Goal: Task Accomplishment & Management: Use online tool/utility

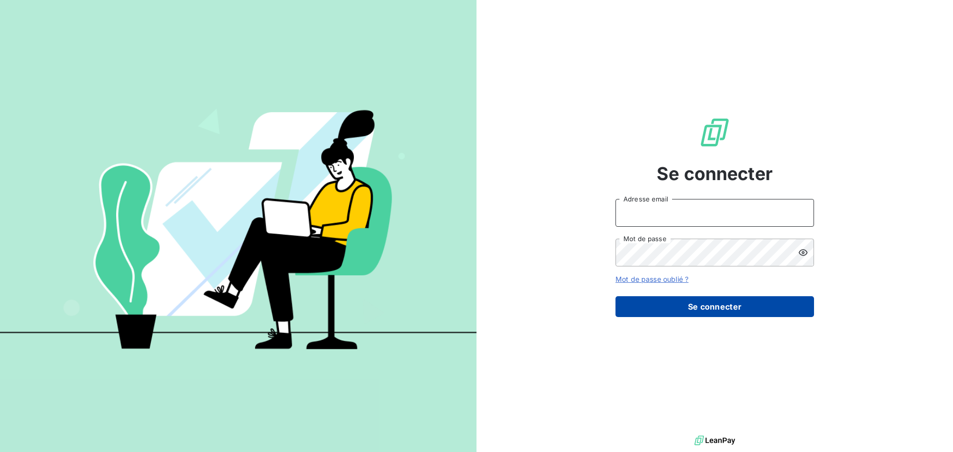
type input "[EMAIL_ADDRESS][DOMAIN_NAME]"
click at [727, 310] on button "Se connecter" at bounding box center [714, 306] width 199 height 21
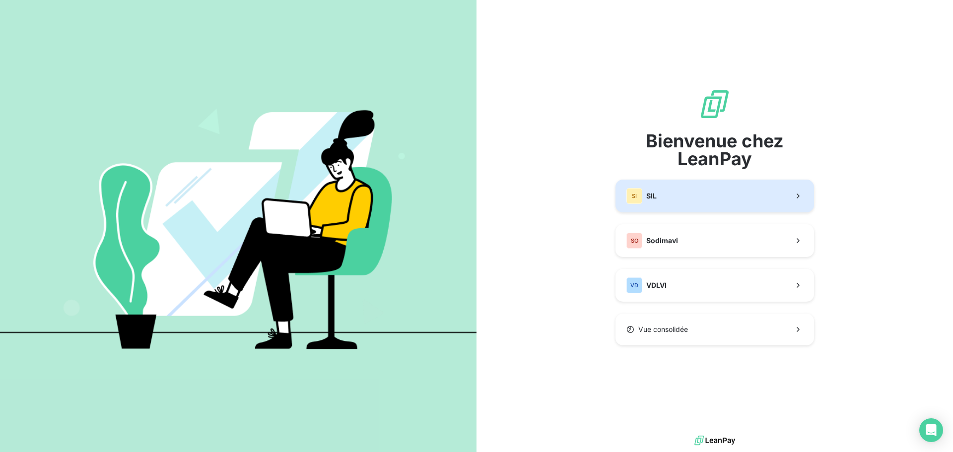
click at [673, 198] on button "SI SIL" at bounding box center [714, 196] width 199 height 33
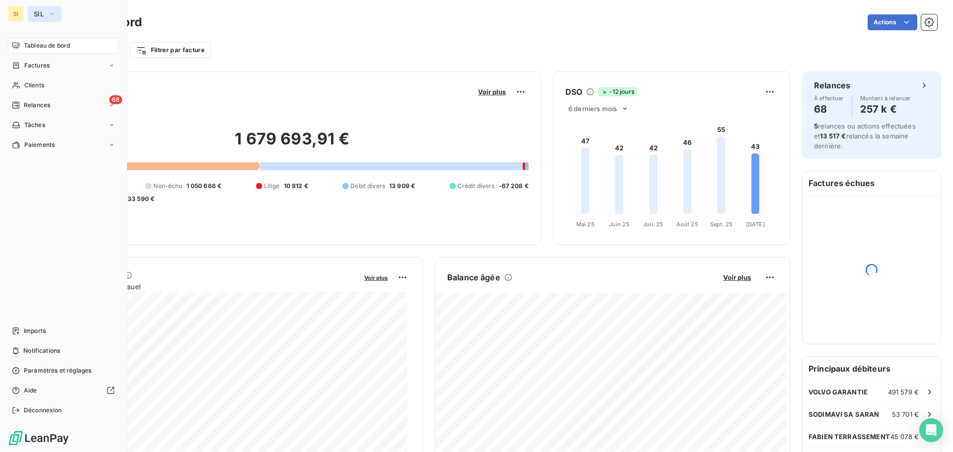
click at [39, 12] on span "SIL" at bounding box center [39, 14] width 10 height 8
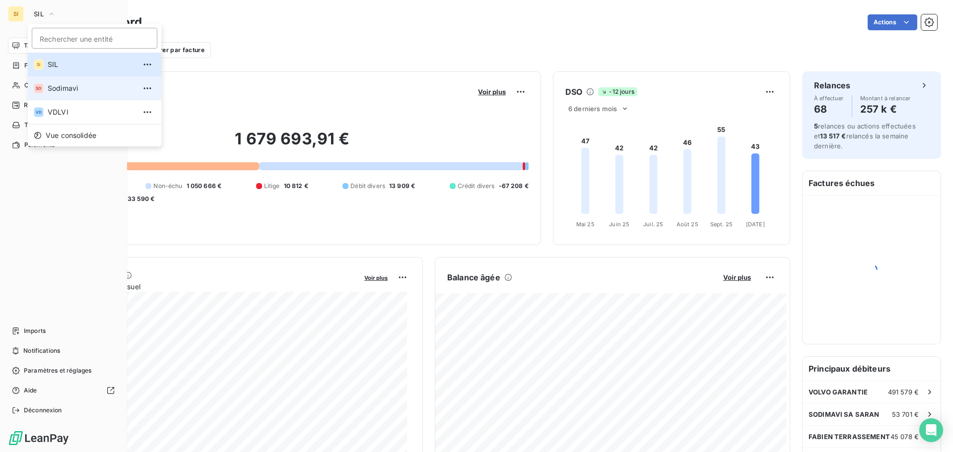
click at [65, 87] on span "Sodimavi" at bounding box center [92, 88] width 88 height 10
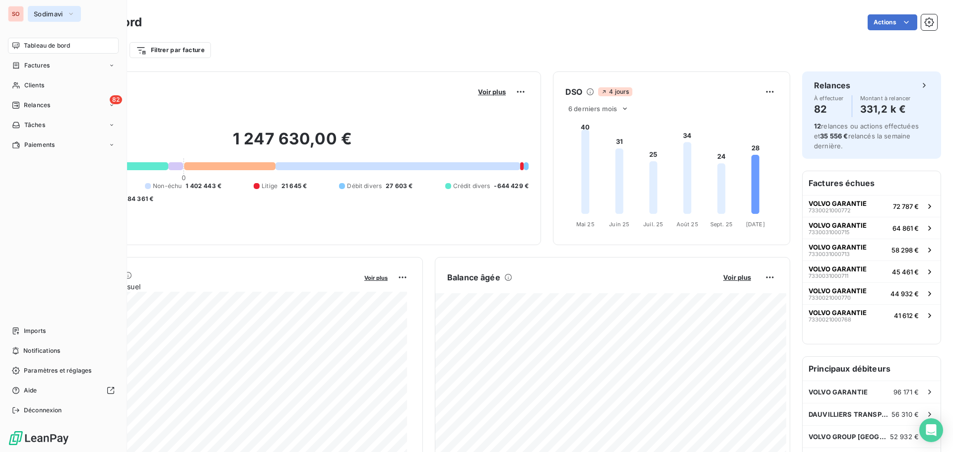
click at [44, 15] on span "Sodimavi" at bounding box center [48, 14] width 29 height 8
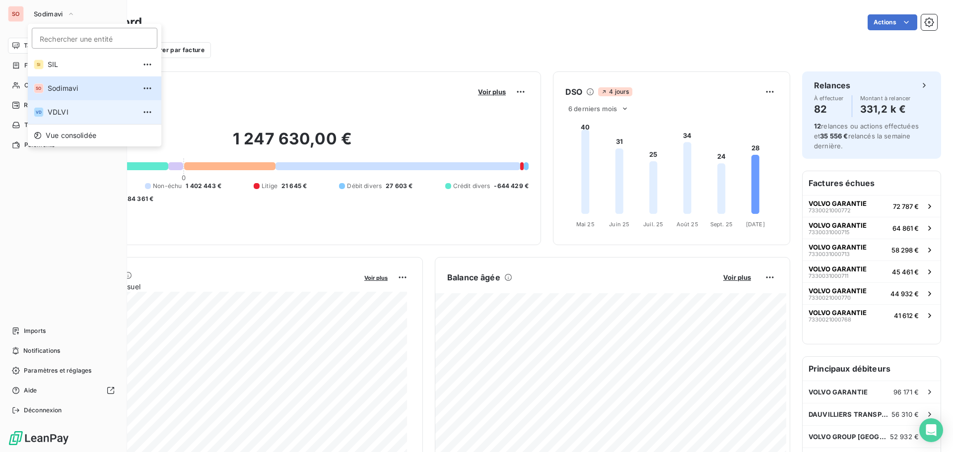
click at [59, 115] on span "VDLVI" at bounding box center [92, 112] width 88 height 10
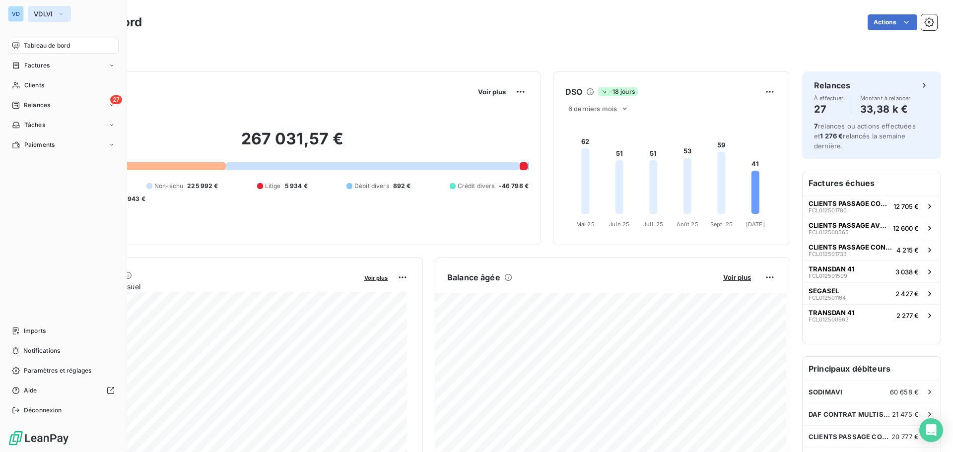
click at [39, 14] on span "VDLVI" at bounding box center [43, 14] width 19 height 8
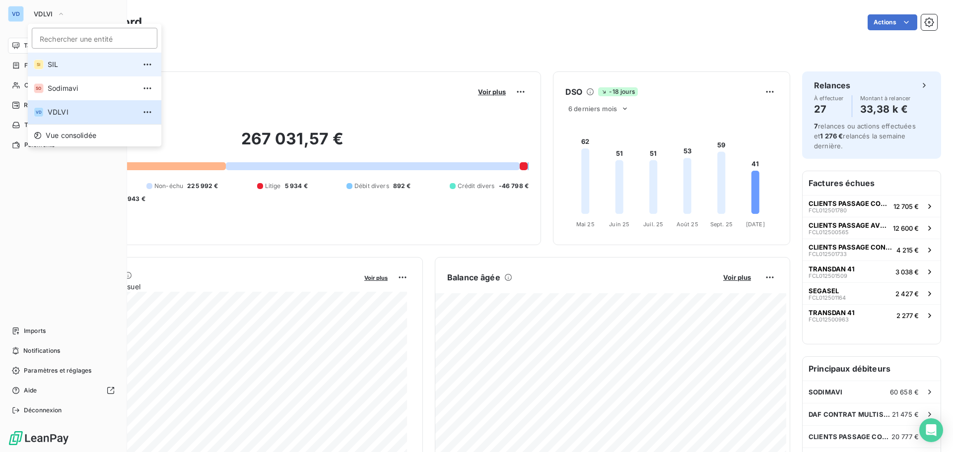
click at [52, 65] on span "SIL" at bounding box center [92, 65] width 88 height 10
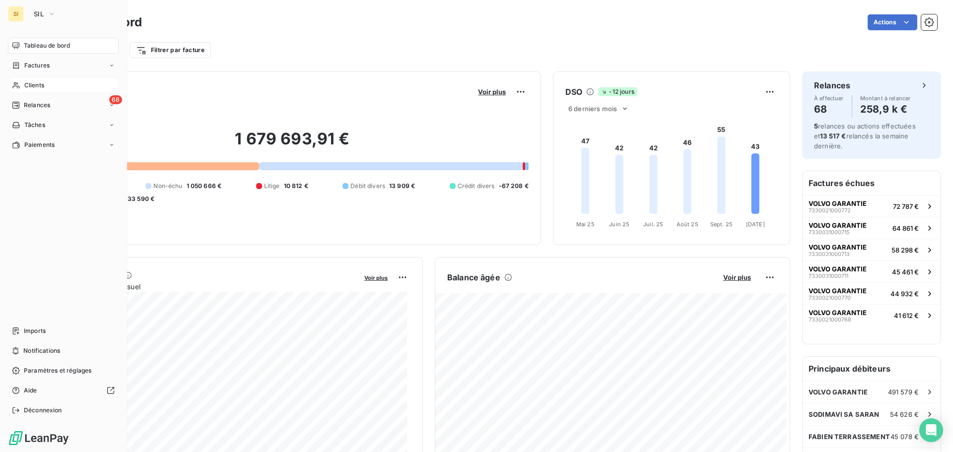
click at [33, 83] on span "Clients" at bounding box center [34, 85] width 20 height 9
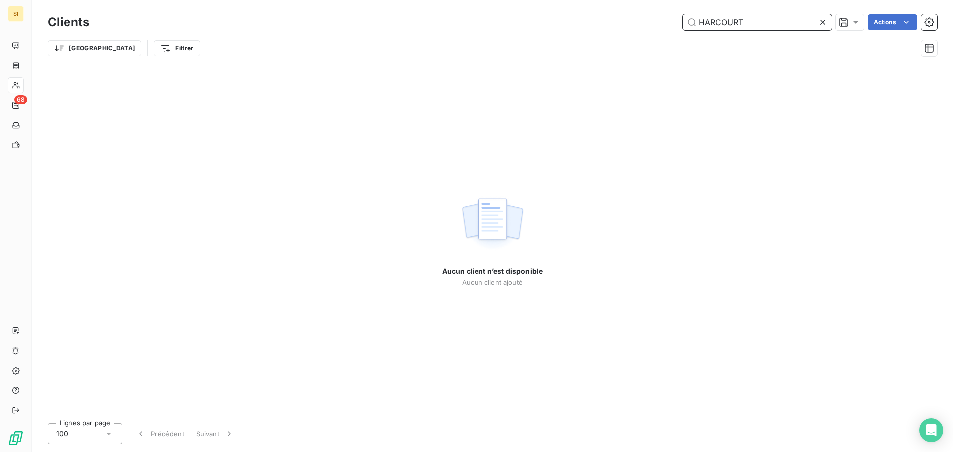
click at [760, 23] on input "HARCOURT" at bounding box center [757, 22] width 149 height 16
type input "HARCOUR"
click at [822, 24] on icon at bounding box center [823, 22] width 10 height 10
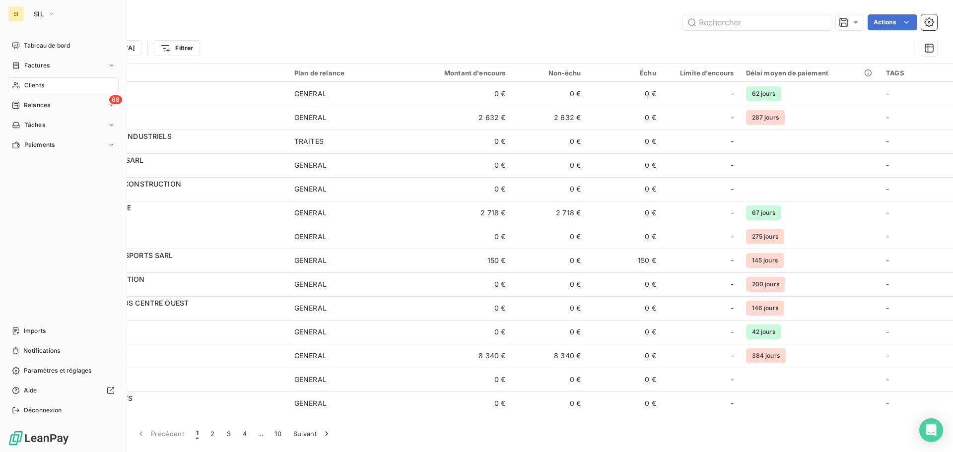
click at [1, 13] on div "SI SIL Tableau de bord Factures Clients 68 Relances Tâches Paiements Imports No…" at bounding box center [63, 226] width 127 height 452
click at [17, 12] on div "SI" at bounding box center [16, 14] width 16 height 16
click at [47, 10] on button "SIL" at bounding box center [45, 14] width 34 height 16
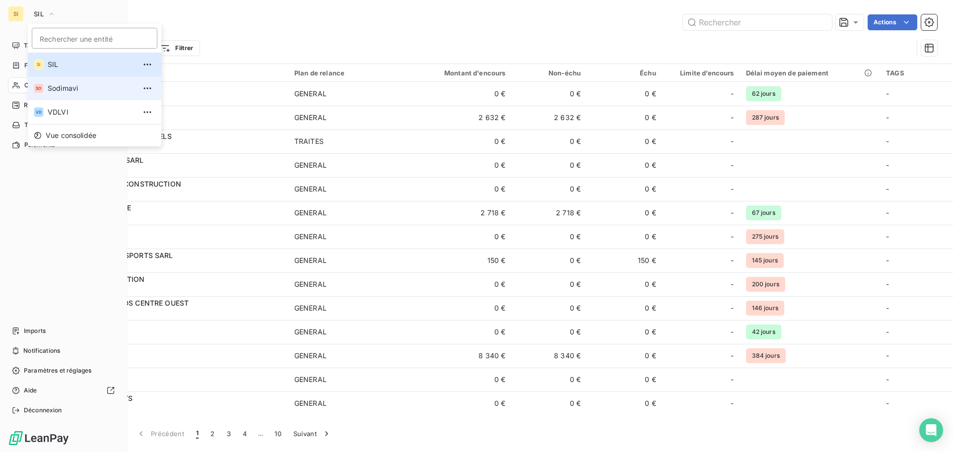
click at [49, 87] on span "Sodimavi" at bounding box center [92, 88] width 88 height 10
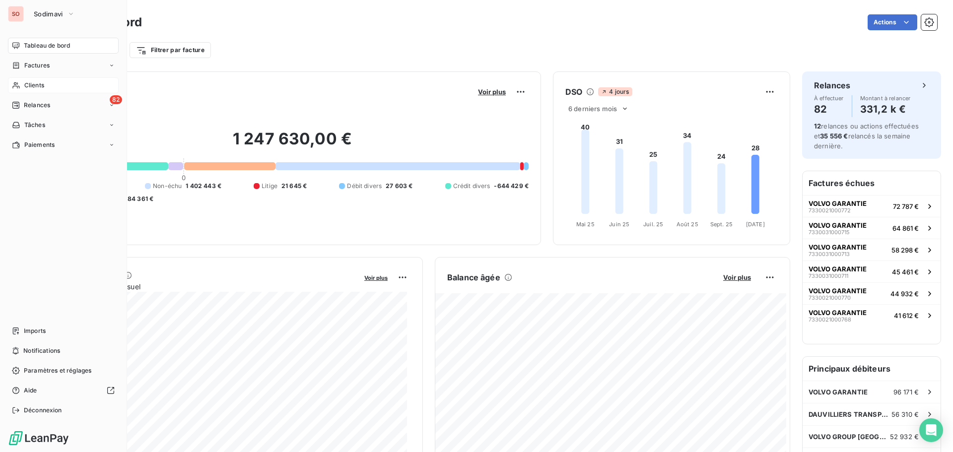
drag, startPoint x: 34, startPoint y: 83, endPoint x: 64, endPoint y: 79, distance: 30.6
click at [33, 83] on span "Clients" at bounding box center [34, 85] width 20 height 9
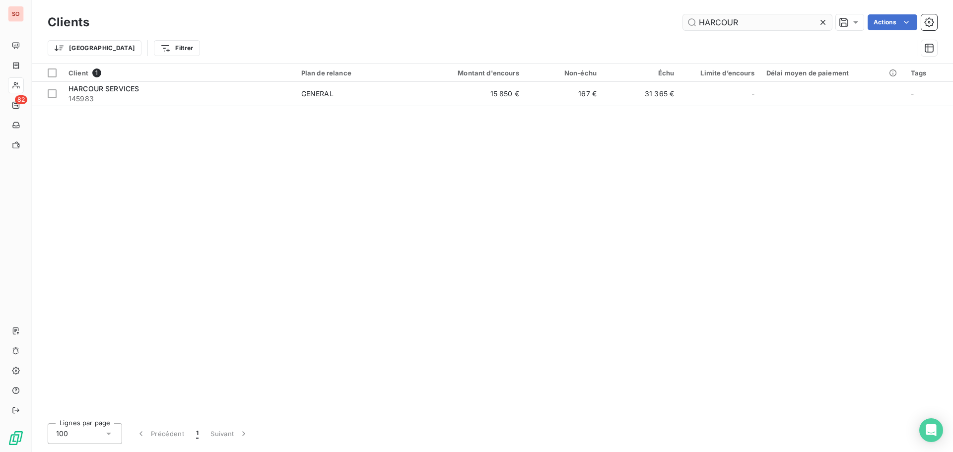
type input "HARCOUR"
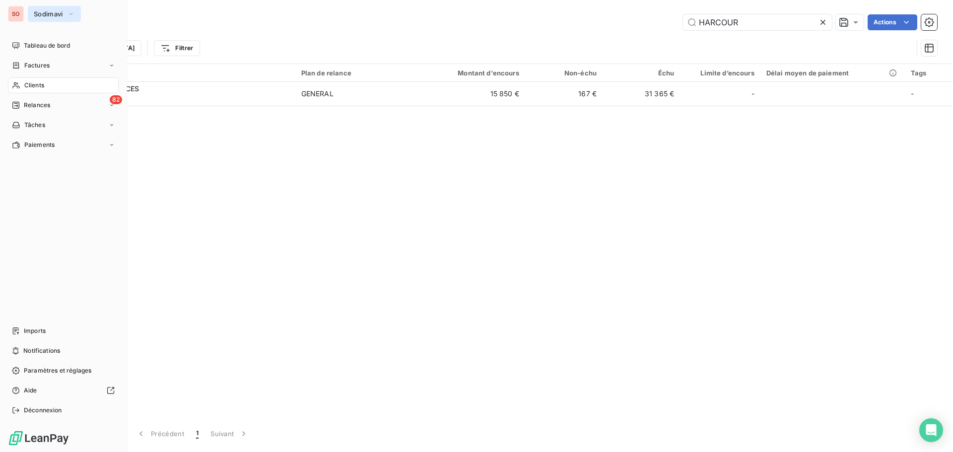
click at [37, 12] on span "Sodimavi" at bounding box center [48, 14] width 29 height 8
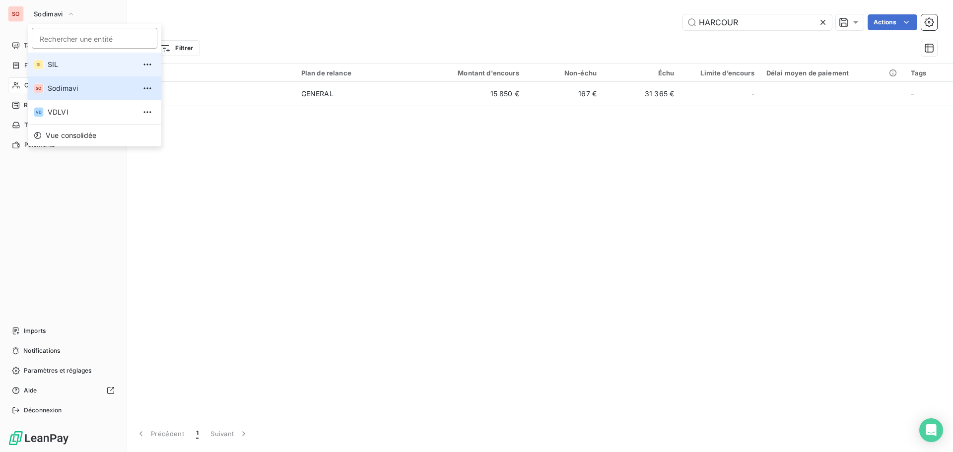
click at [55, 65] on span "SIL" at bounding box center [92, 65] width 88 height 10
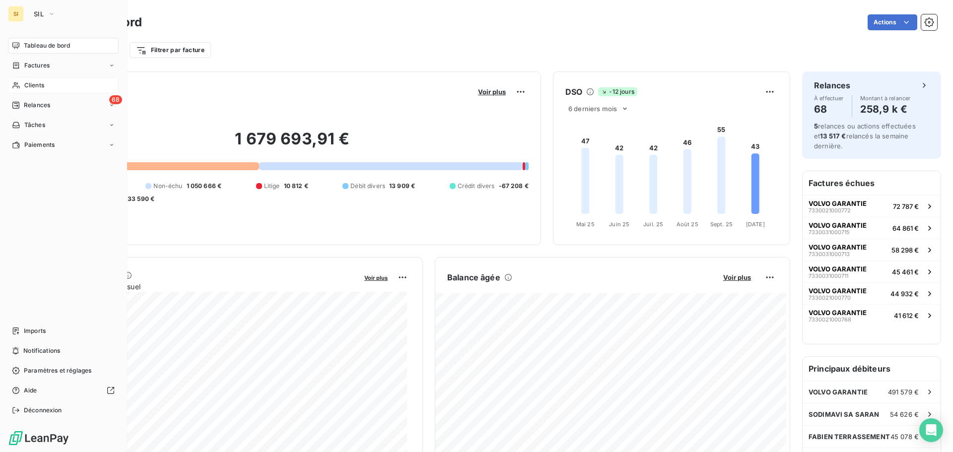
click at [37, 88] on span "Clients" at bounding box center [34, 85] width 20 height 9
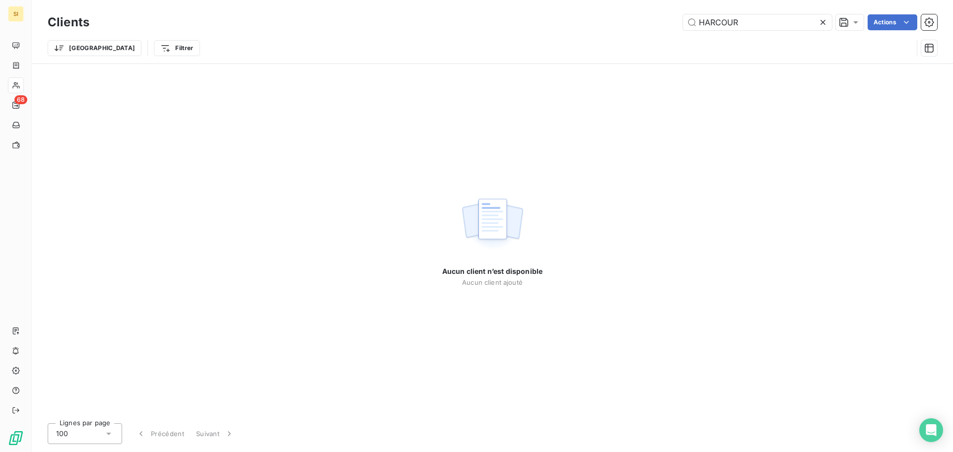
drag, startPoint x: 756, startPoint y: 21, endPoint x: 657, endPoint y: 33, distance: 100.0
click at [643, 24] on div "HARCOUR Actions" at bounding box center [519, 22] width 836 height 16
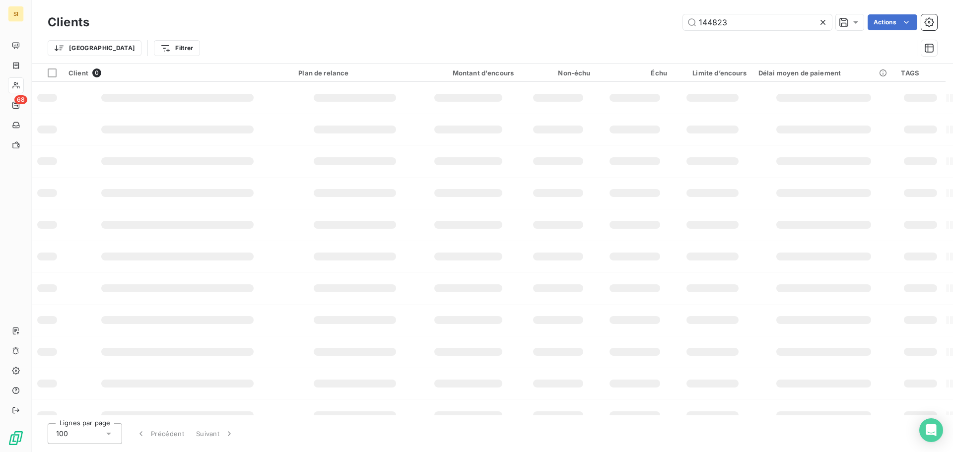
type input "144823"
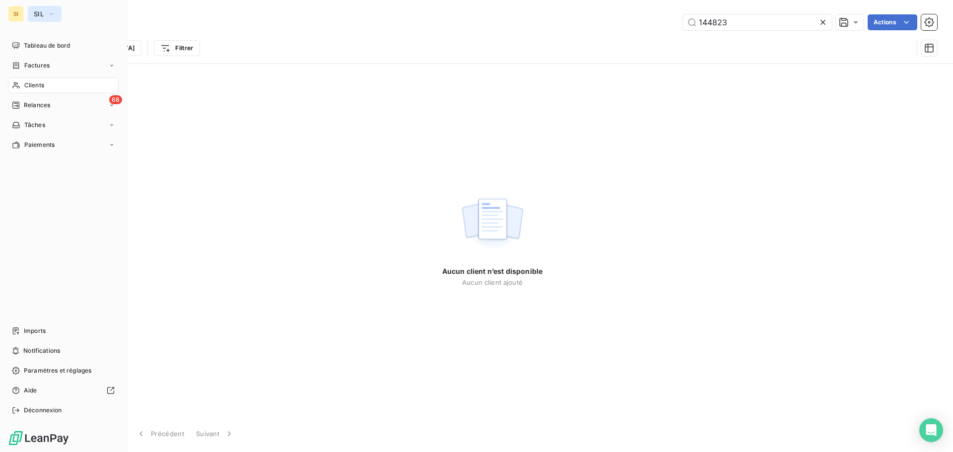
click at [38, 9] on button "SIL" at bounding box center [45, 14] width 34 height 16
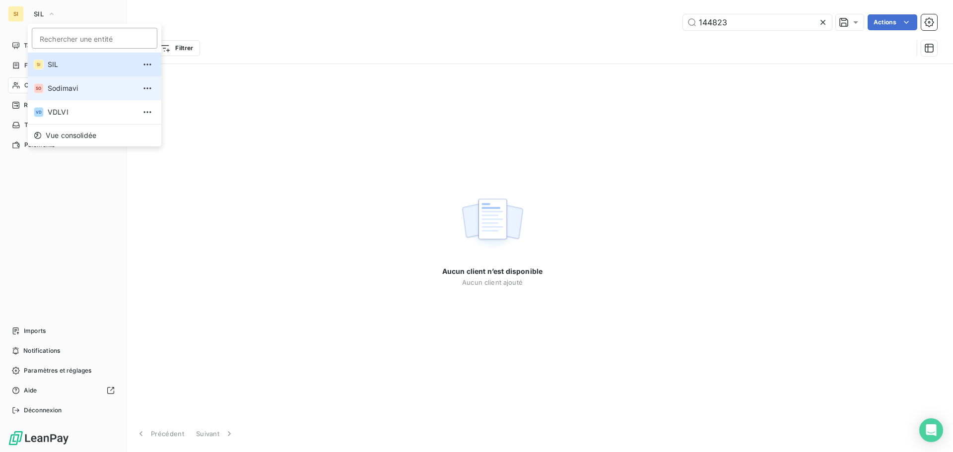
click at [56, 87] on span "Sodimavi" at bounding box center [92, 88] width 88 height 10
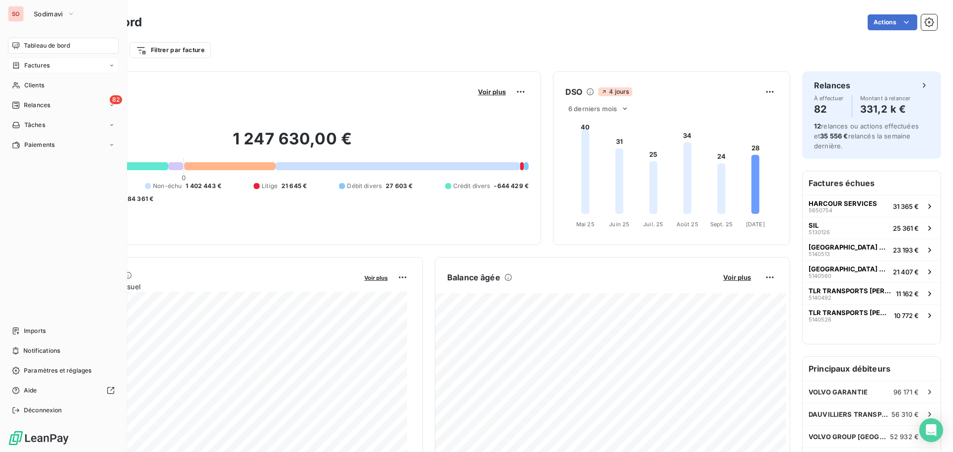
click at [35, 64] on span "Factures" at bounding box center [36, 65] width 25 height 9
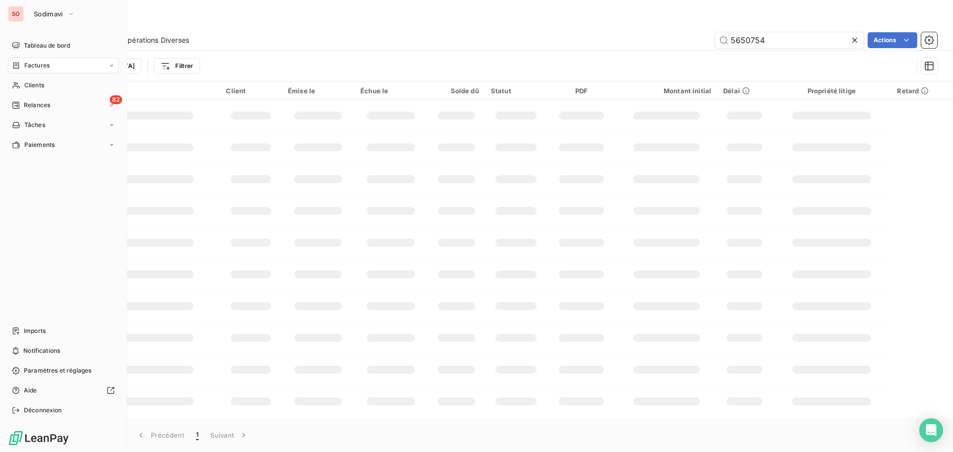
click at [33, 65] on span "Factures" at bounding box center [36, 65] width 25 height 9
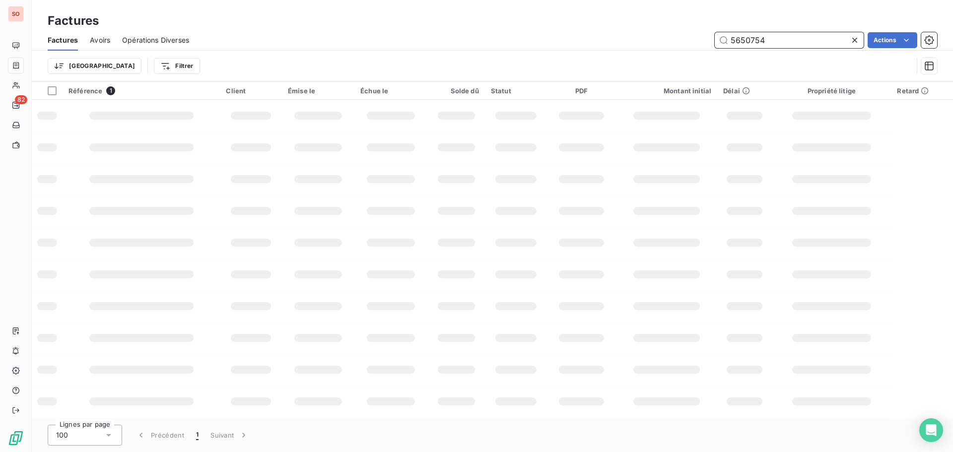
drag, startPoint x: 803, startPoint y: 38, endPoint x: 650, endPoint y: 37, distance: 153.4
click at [650, 37] on div "5650754 Actions" at bounding box center [569, 40] width 736 height 16
type input "5250971"
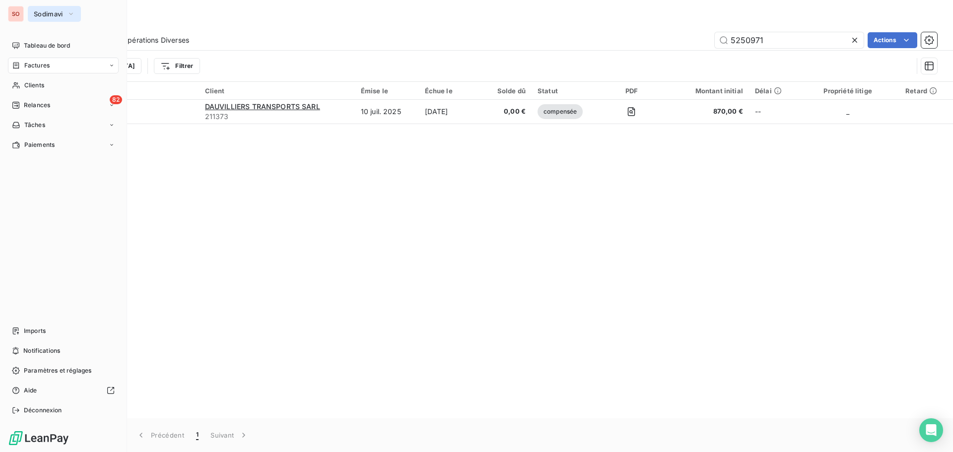
drag, startPoint x: 37, startPoint y: 10, endPoint x: 45, endPoint y: 16, distance: 9.6
click at [37, 10] on span "Sodimavi" at bounding box center [48, 14] width 29 height 8
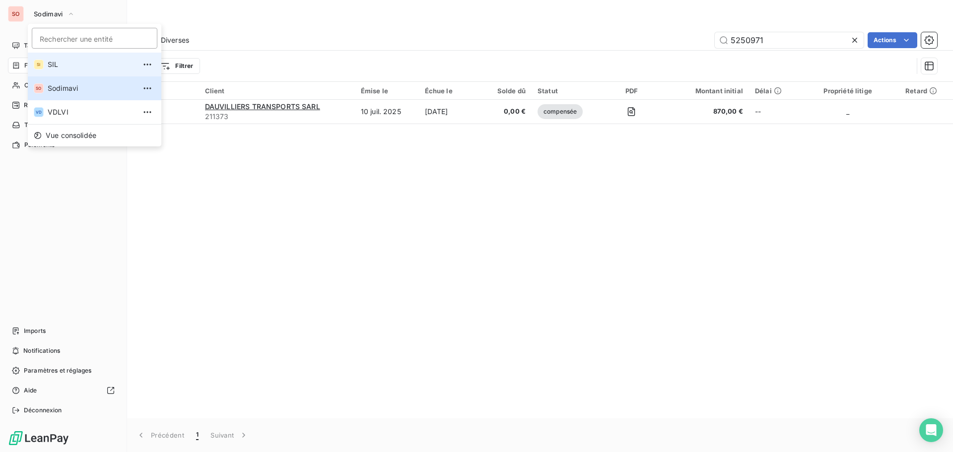
click at [60, 66] on span "SIL" at bounding box center [92, 65] width 88 height 10
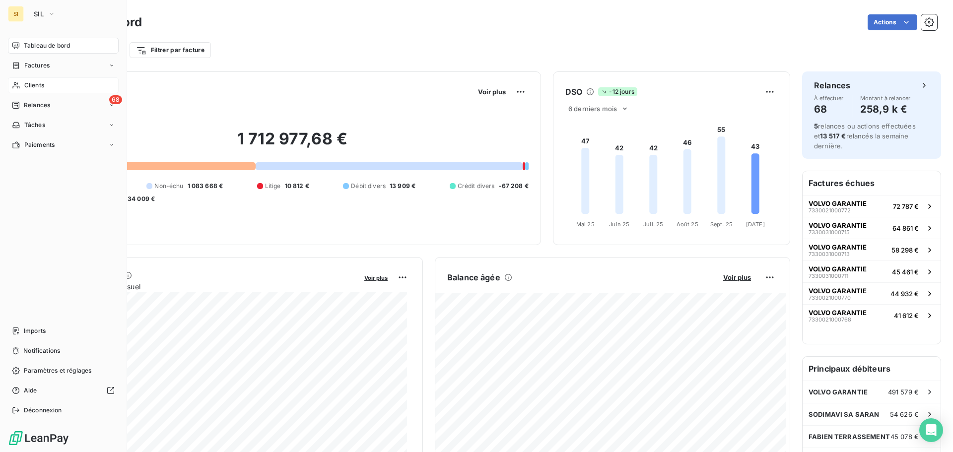
drag, startPoint x: 23, startPoint y: 85, endPoint x: 114, endPoint y: 85, distance: 90.3
click at [24, 85] on div "Clients" at bounding box center [63, 85] width 111 height 16
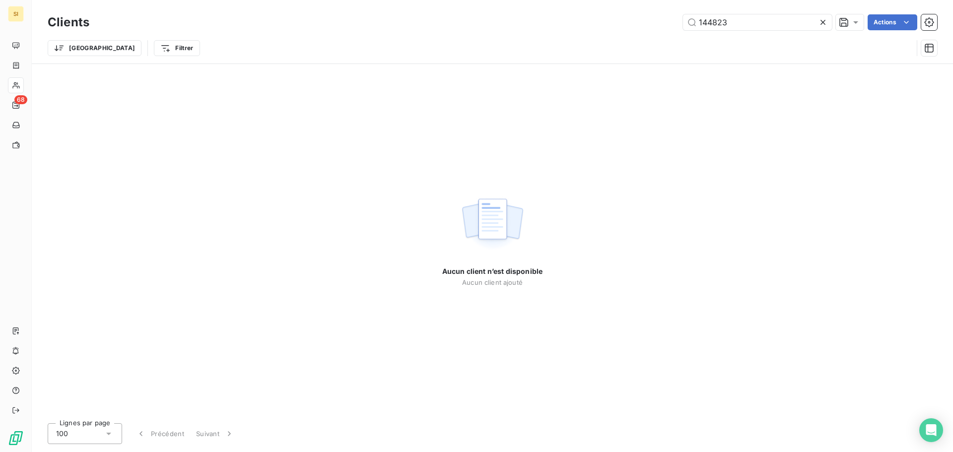
drag, startPoint x: 725, startPoint y: 16, endPoint x: 607, endPoint y: 14, distance: 117.1
click at [606, 14] on div "144823 Actions" at bounding box center [519, 22] width 836 height 16
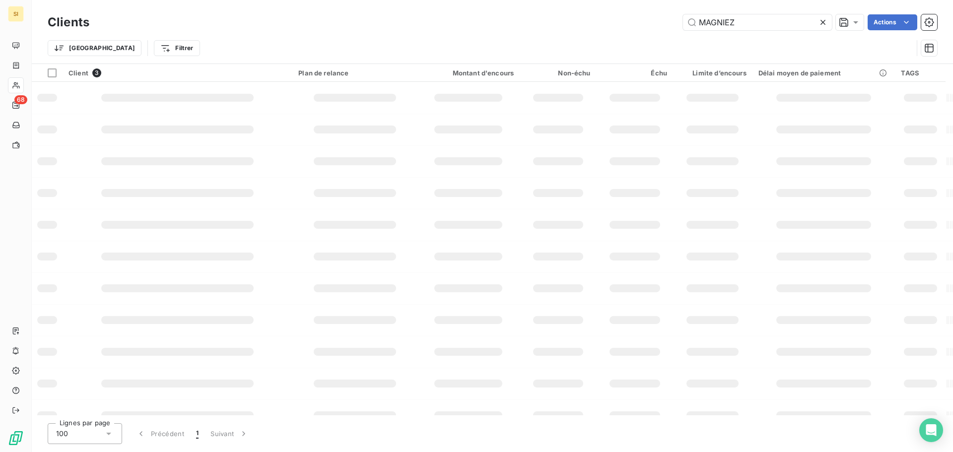
type input "MAGNIEZ"
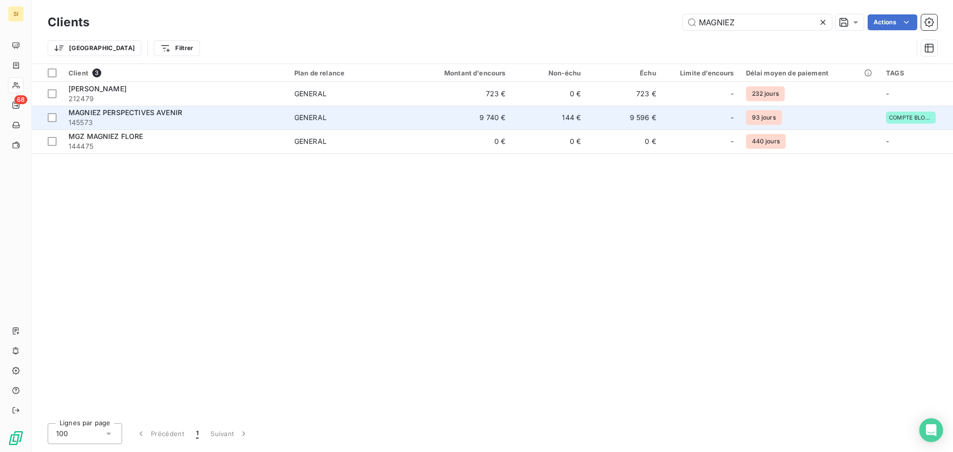
click at [162, 114] on span "MAGNIEZ PERSPECTIVES AVENIR" at bounding box center [125, 112] width 114 height 8
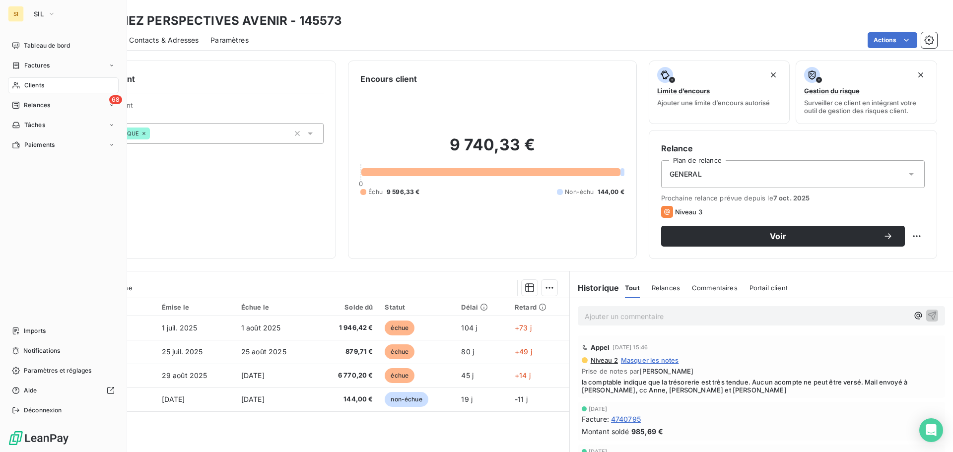
click at [37, 81] on span "Clients" at bounding box center [34, 85] width 20 height 9
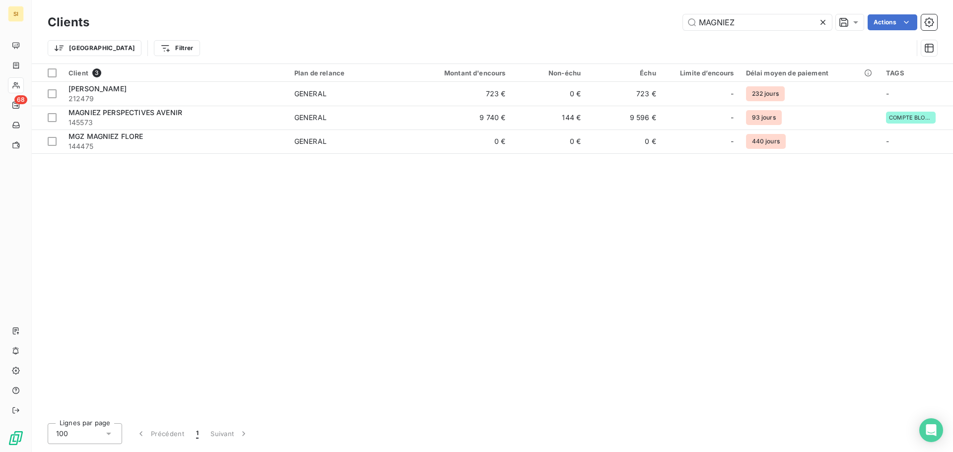
drag, startPoint x: 726, startPoint y: 22, endPoint x: 642, endPoint y: 17, distance: 84.0
click at [642, 17] on div "MAGNIEZ Actions" at bounding box center [519, 22] width 836 height 16
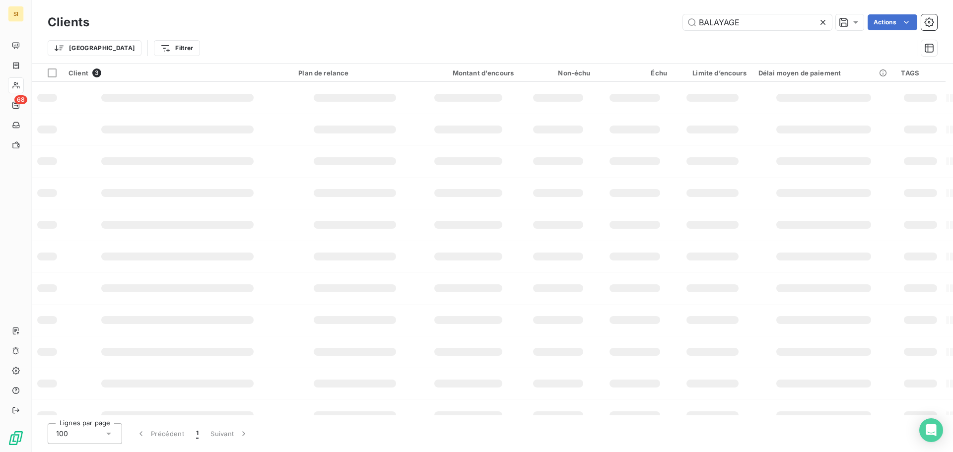
type input "BALAYAGE"
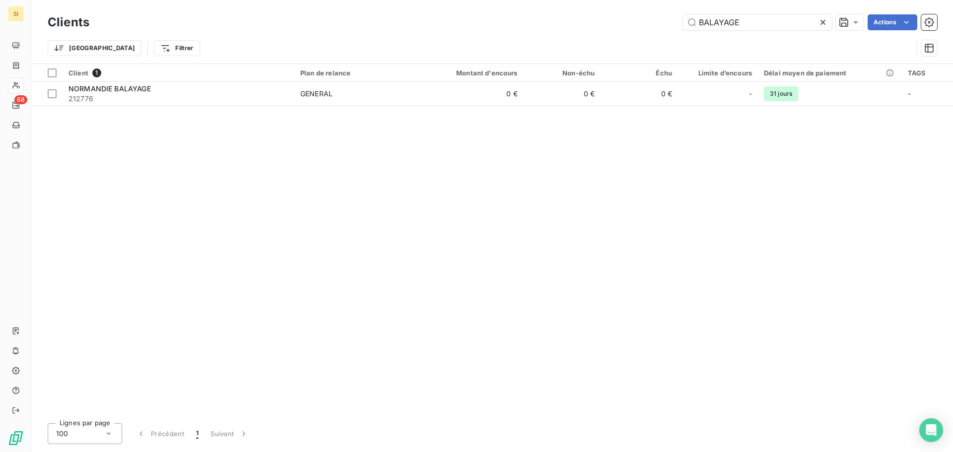
click at [824, 21] on icon at bounding box center [822, 22] width 5 height 5
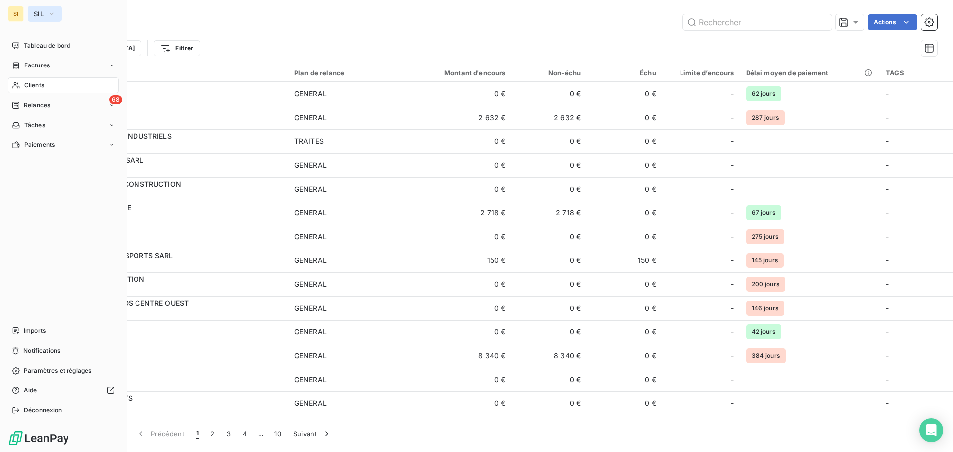
click at [41, 12] on span "SIL" at bounding box center [39, 14] width 10 height 8
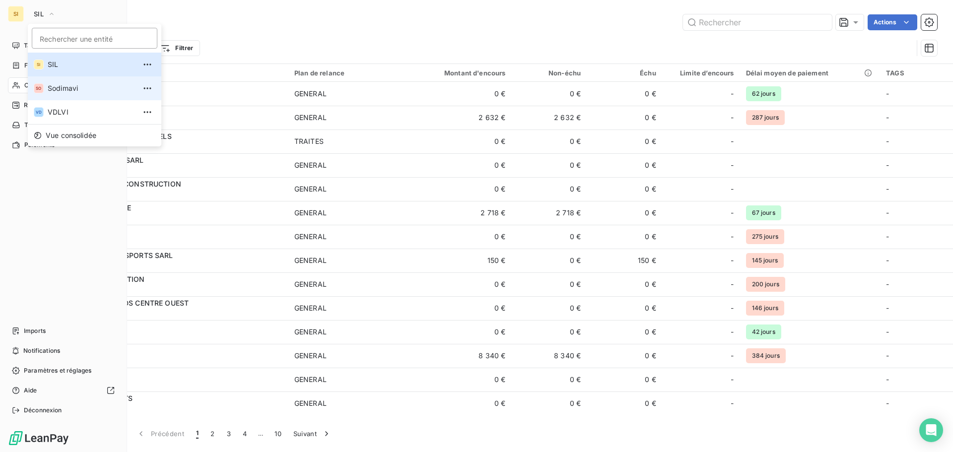
click at [60, 91] on span "Sodimavi" at bounding box center [92, 88] width 88 height 10
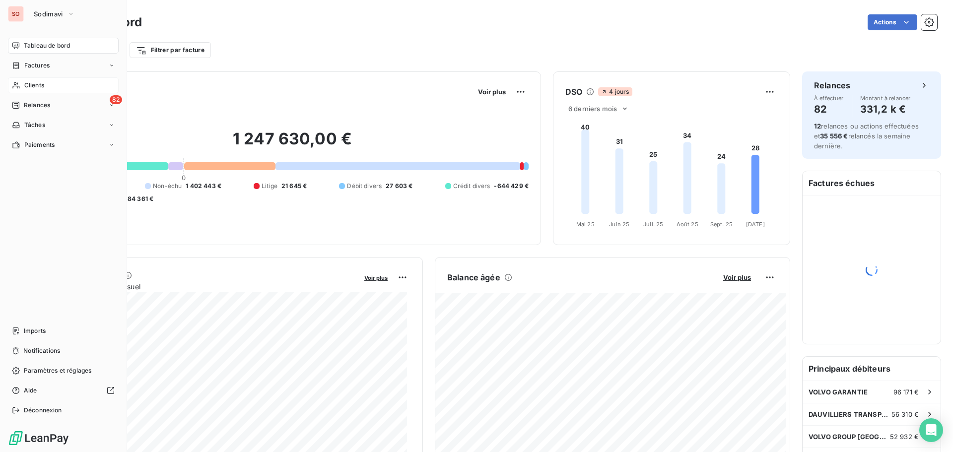
click at [39, 88] on span "Clients" at bounding box center [34, 85] width 20 height 9
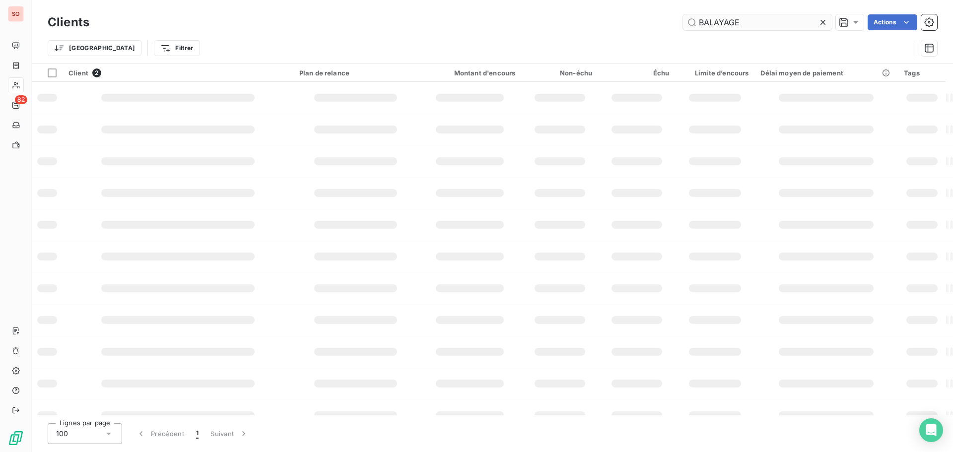
type input "BALAYAGE"
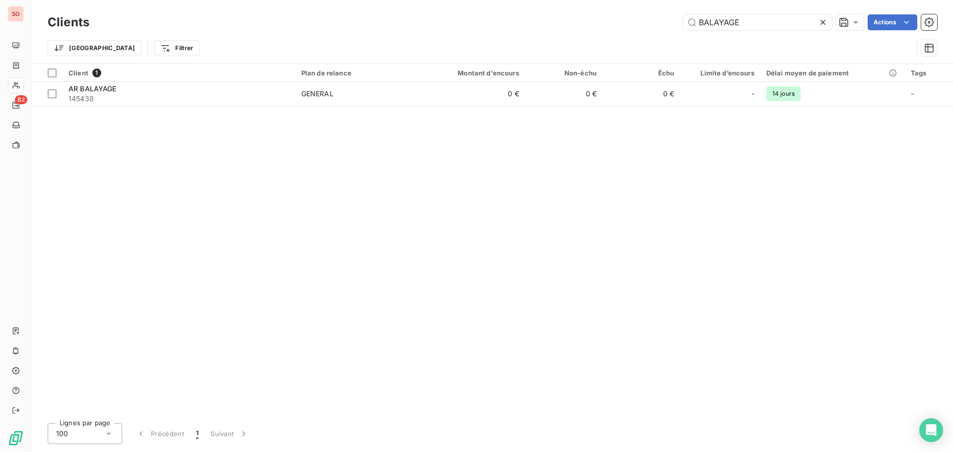
click at [820, 20] on icon at bounding box center [822, 22] width 5 height 5
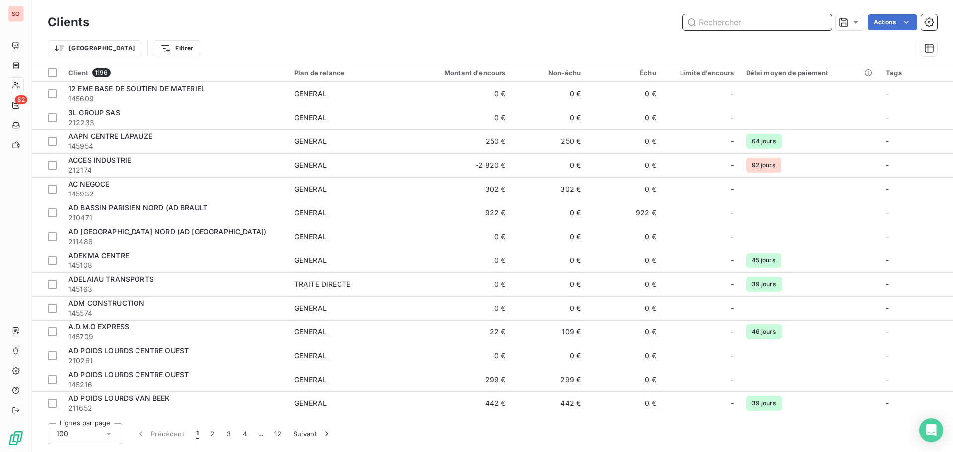
click at [745, 22] on input "text" at bounding box center [757, 22] width 149 height 16
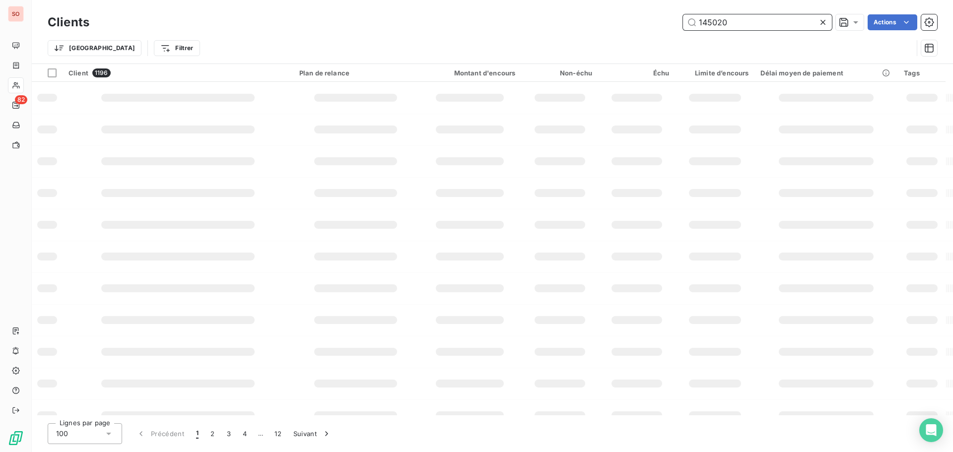
type input "145020"
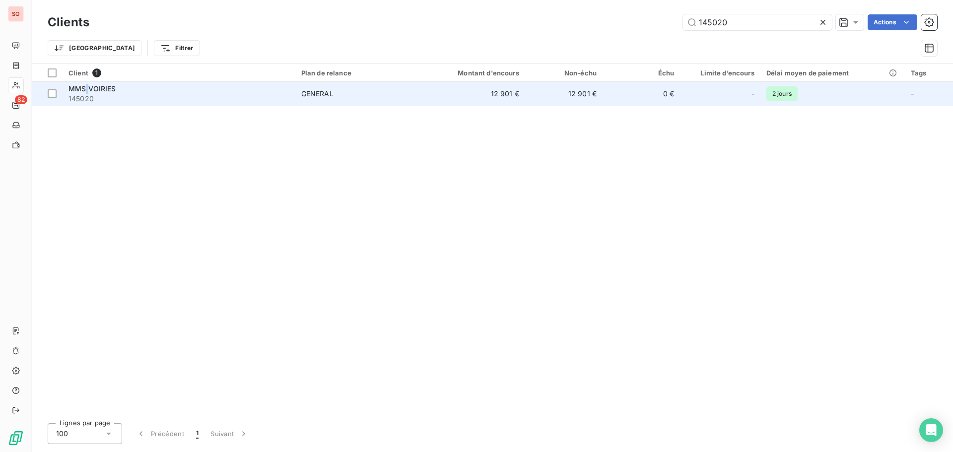
click at [85, 90] on span "MMS VOIRIES" at bounding box center [92, 88] width 48 height 8
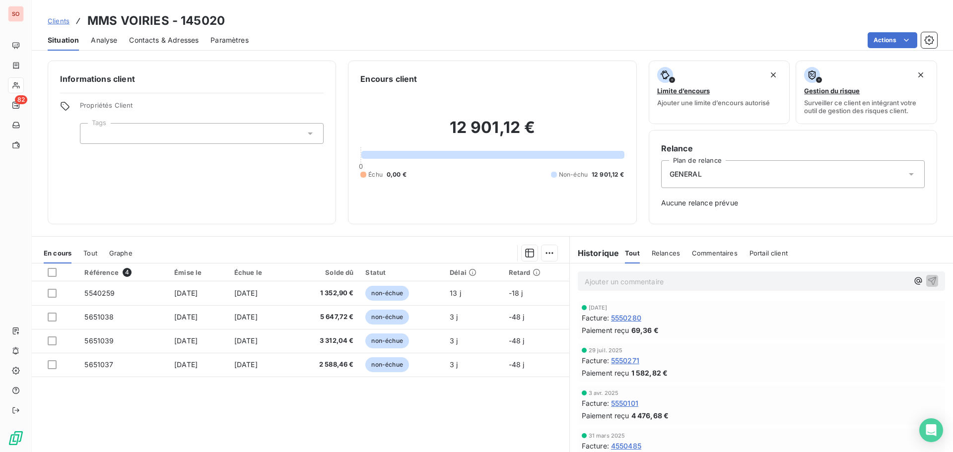
click at [148, 41] on span "Contacts & Adresses" at bounding box center [163, 40] width 69 height 10
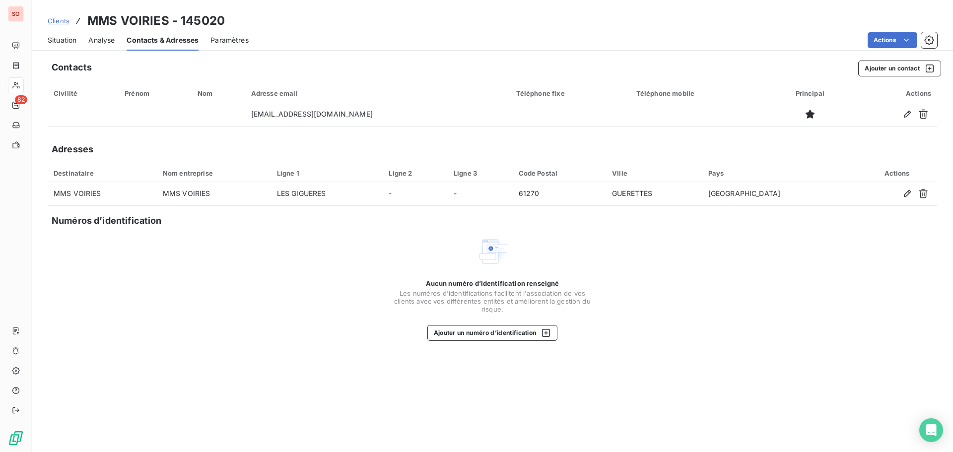
click at [57, 37] on span "Situation" at bounding box center [62, 40] width 29 height 10
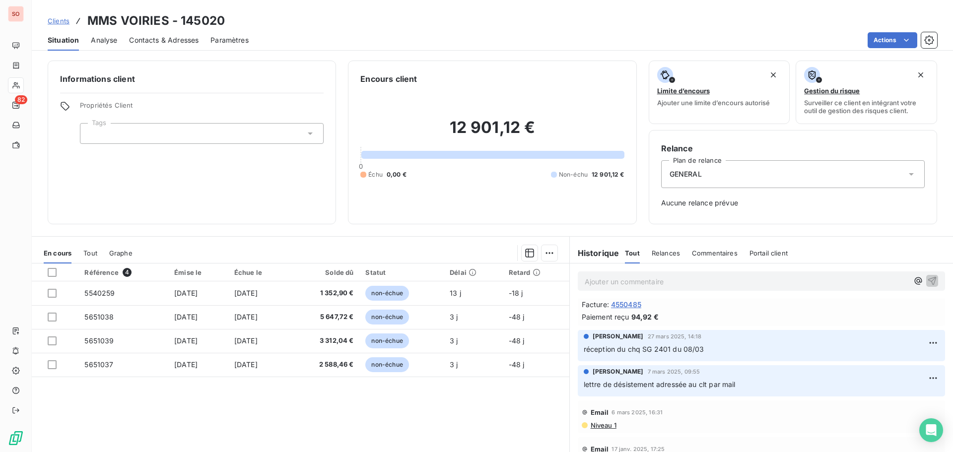
scroll to position [149, 0]
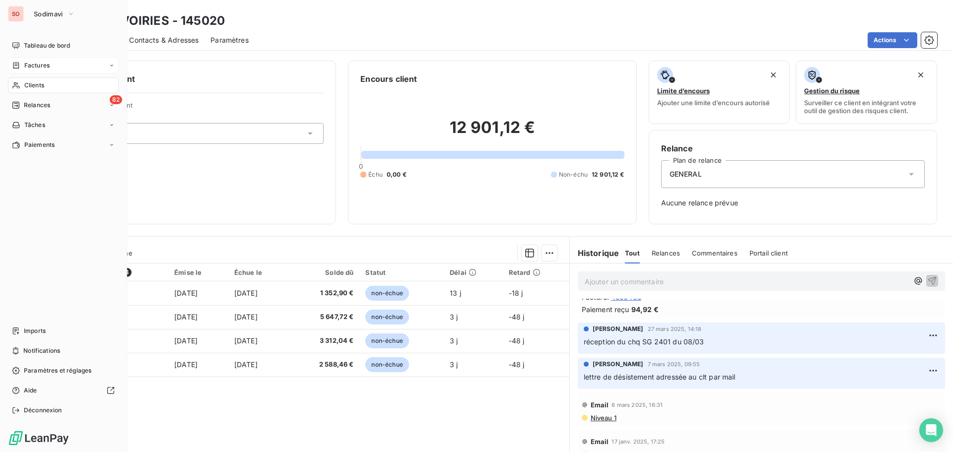
click at [32, 64] on span "Factures" at bounding box center [36, 65] width 25 height 9
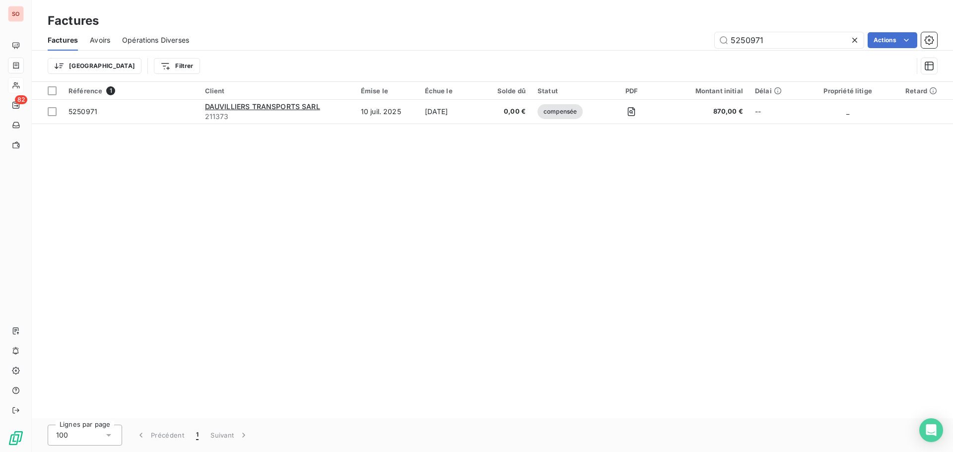
drag, startPoint x: 779, startPoint y: 42, endPoint x: 705, endPoint y: 42, distance: 73.5
click at [706, 42] on div "5250971 Actions" at bounding box center [569, 40] width 736 height 16
type input "5240296"
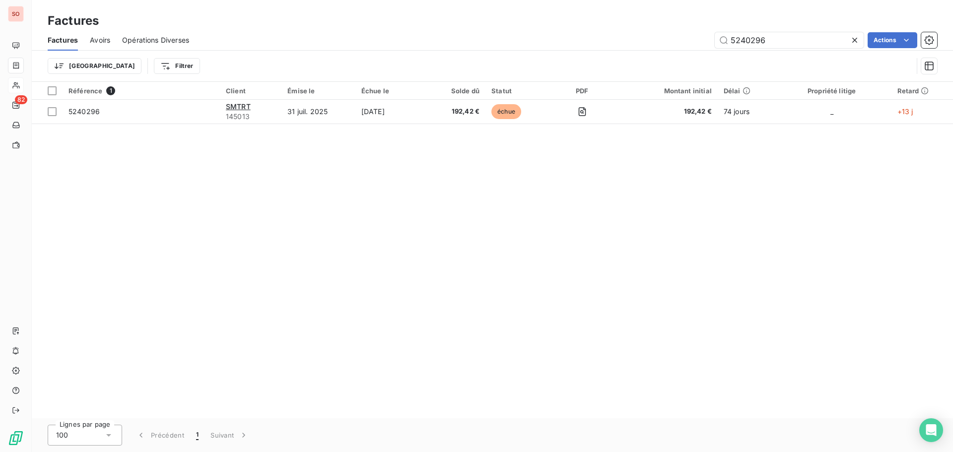
click at [852, 39] on icon at bounding box center [855, 40] width 10 height 10
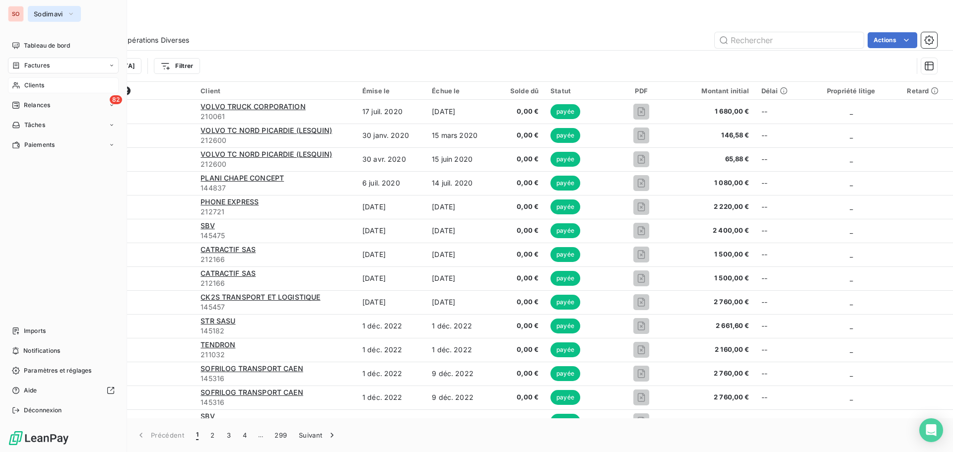
click at [47, 15] on span "Sodimavi" at bounding box center [48, 14] width 29 height 8
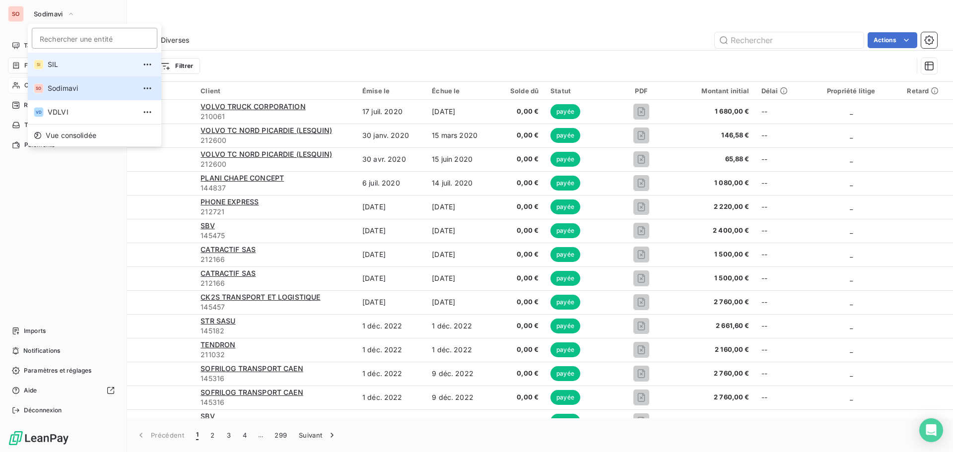
click at [54, 65] on span "SIL" at bounding box center [92, 65] width 88 height 10
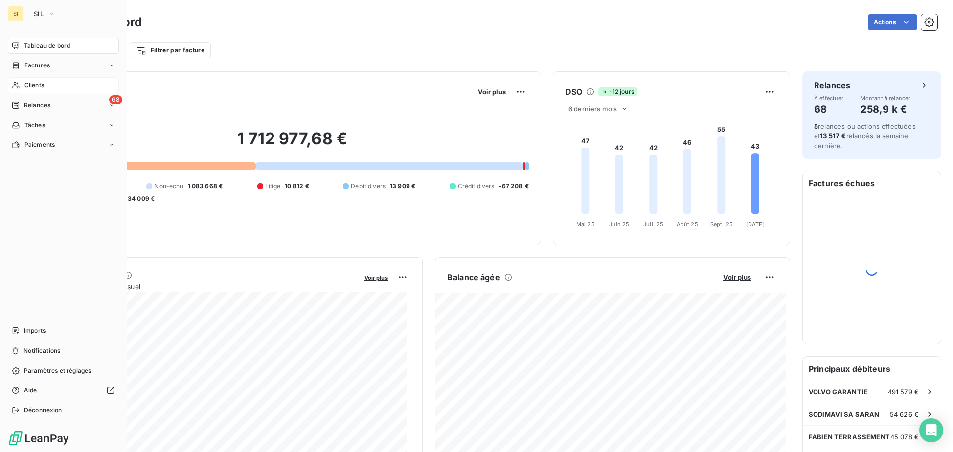
click at [36, 89] on span "Clients" at bounding box center [34, 85] width 20 height 9
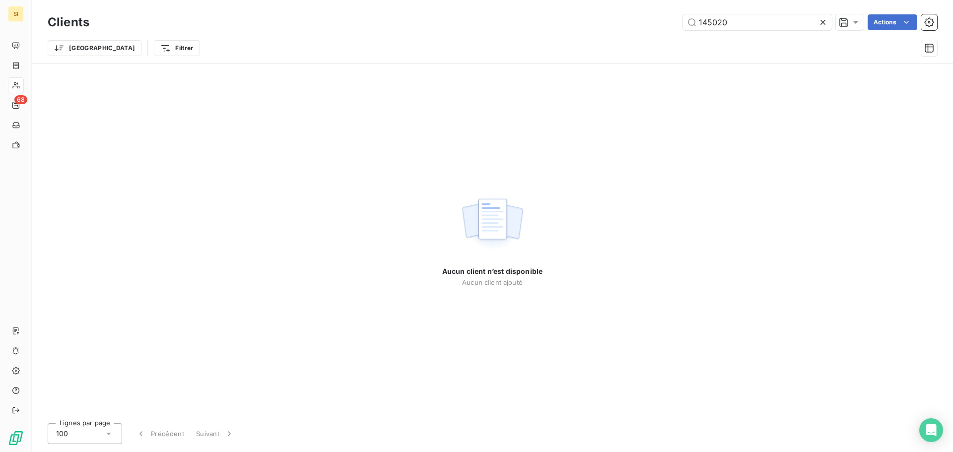
drag, startPoint x: 729, startPoint y: 21, endPoint x: 654, endPoint y: 21, distance: 75.4
click at [655, 17] on div "145020 Actions" at bounding box center [519, 22] width 836 height 16
click at [773, 24] on input "145573MAGNIEZ" at bounding box center [757, 22] width 149 height 16
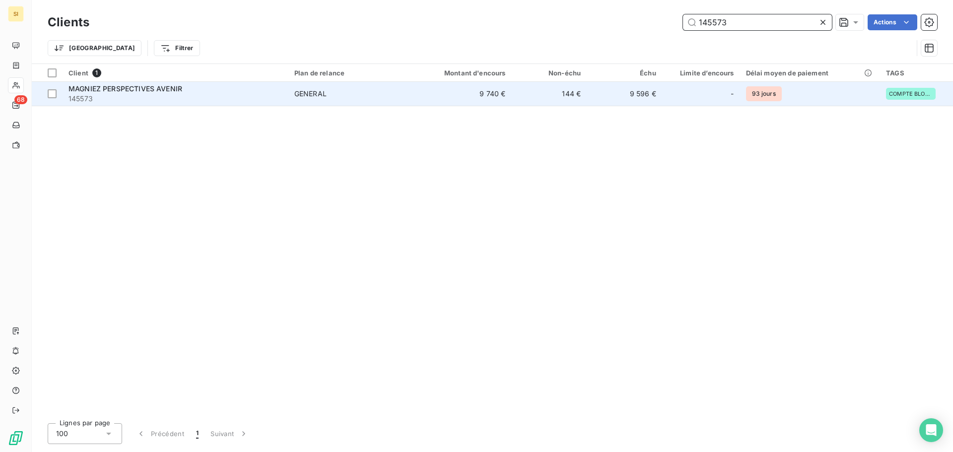
type input "145573"
click at [152, 85] on span "MAGNIEZ PERSPECTIVES AVENIR" at bounding box center [125, 88] width 114 height 8
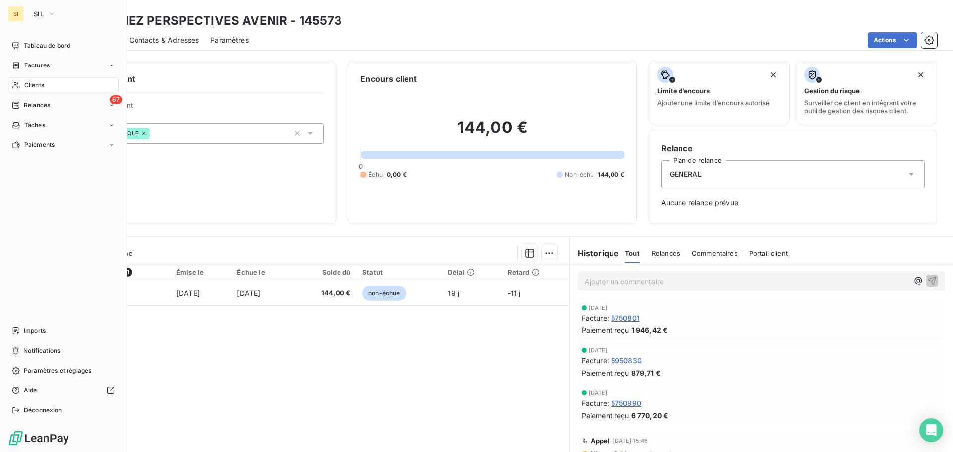
click at [27, 83] on span "Clients" at bounding box center [34, 85] width 20 height 9
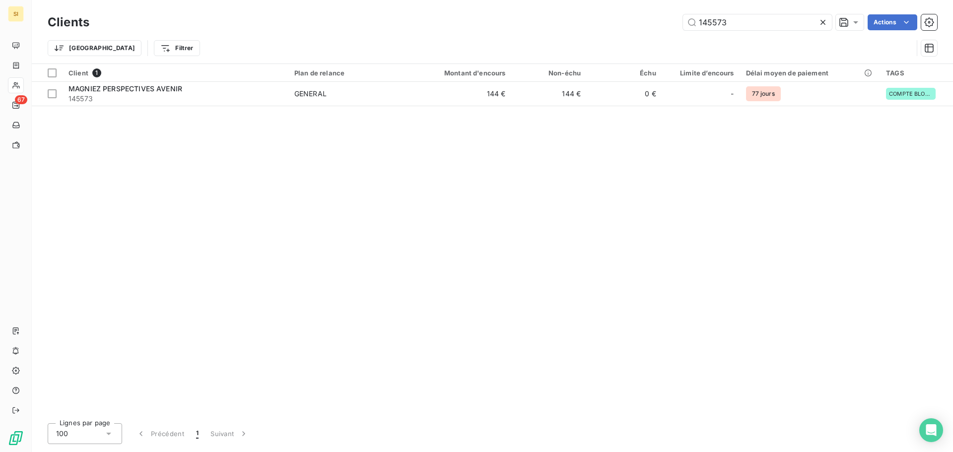
drag, startPoint x: 730, startPoint y: 25, endPoint x: 643, endPoint y: 11, distance: 87.9
click at [642, 11] on div "Clients 145573 Actions Trier Filtrer" at bounding box center [492, 32] width 921 height 64
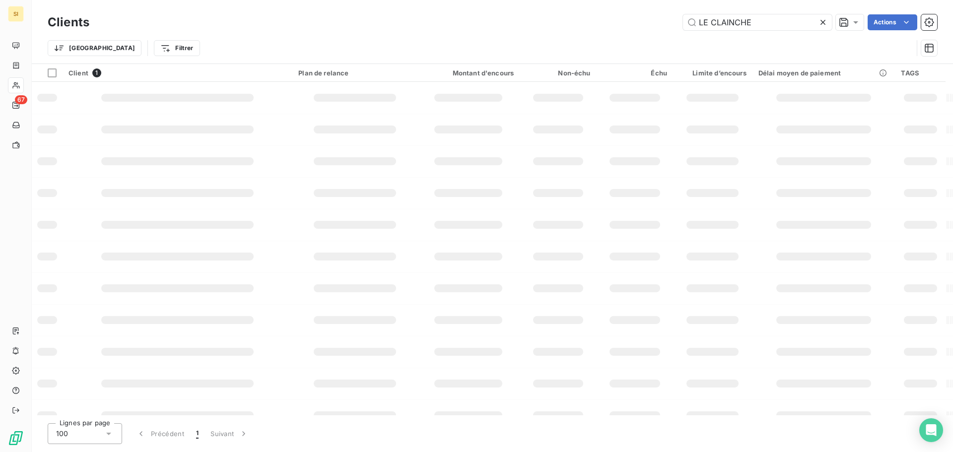
type input "LE CLAINCHE"
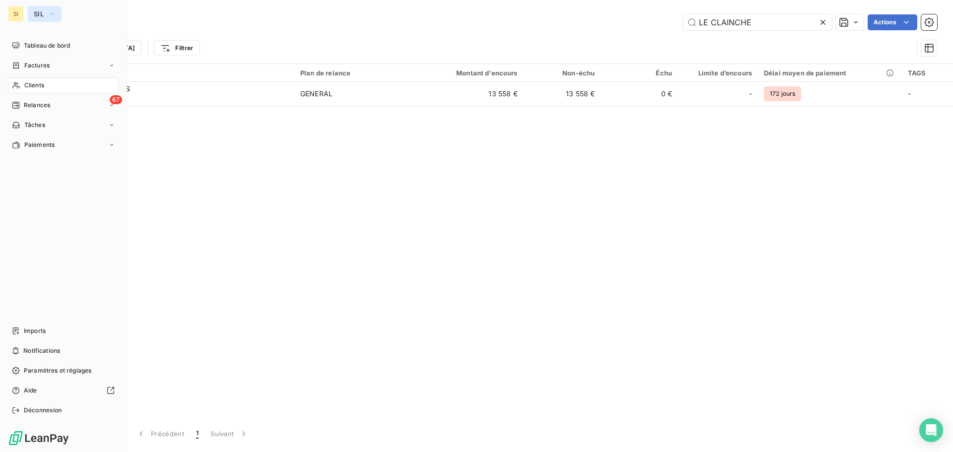
drag, startPoint x: 42, startPoint y: 15, endPoint x: 45, endPoint y: 21, distance: 6.9
click at [43, 16] on span "SIL" at bounding box center [39, 14] width 10 height 8
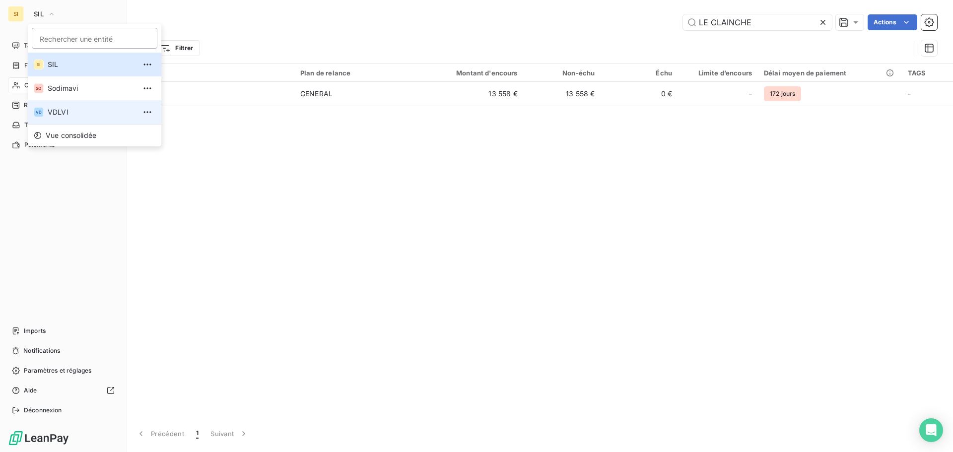
click at [55, 113] on span "VDLVI" at bounding box center [92, 112] width 88 height 10
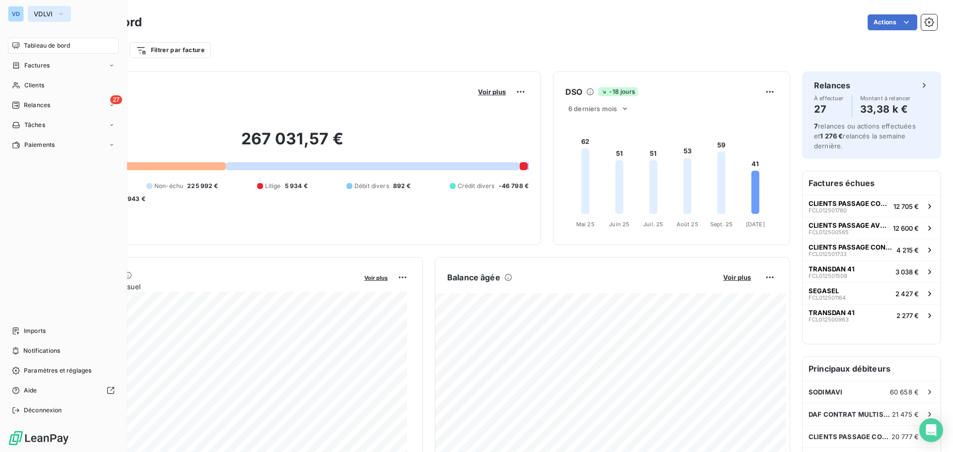
click at [59, 12] on icon "button" at bounding box center [61, 14] width 8 height 10
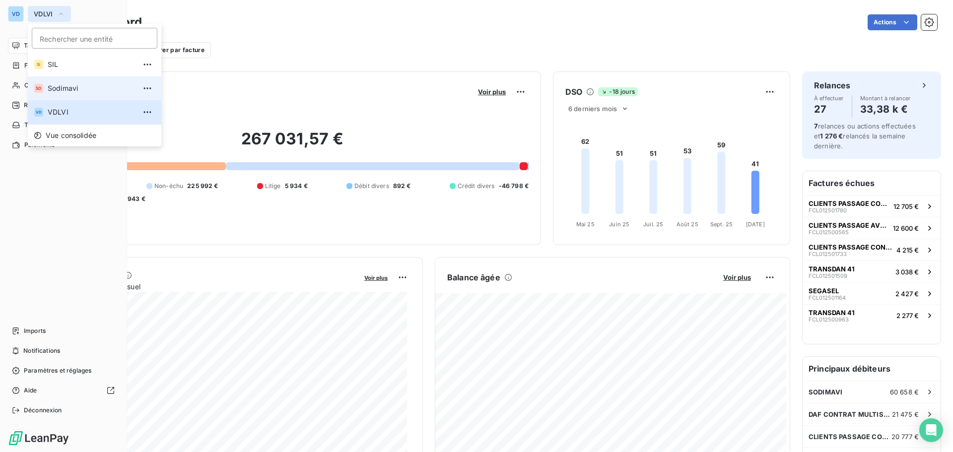
click at [57, 90] on span "Sodimavi" at bounding box center [92, 88] width 88 height 10
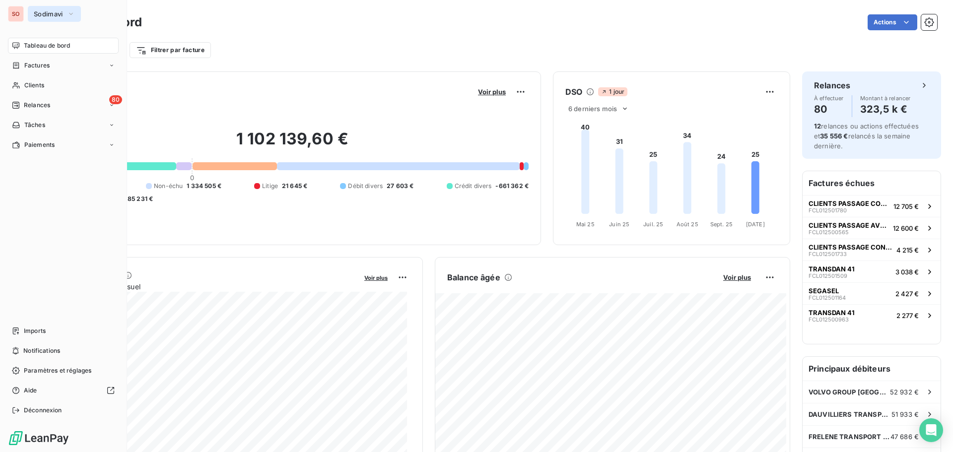
click at [56, 11] on span "Sodimavi" at bounding box center [48, 14] width 29 height 8
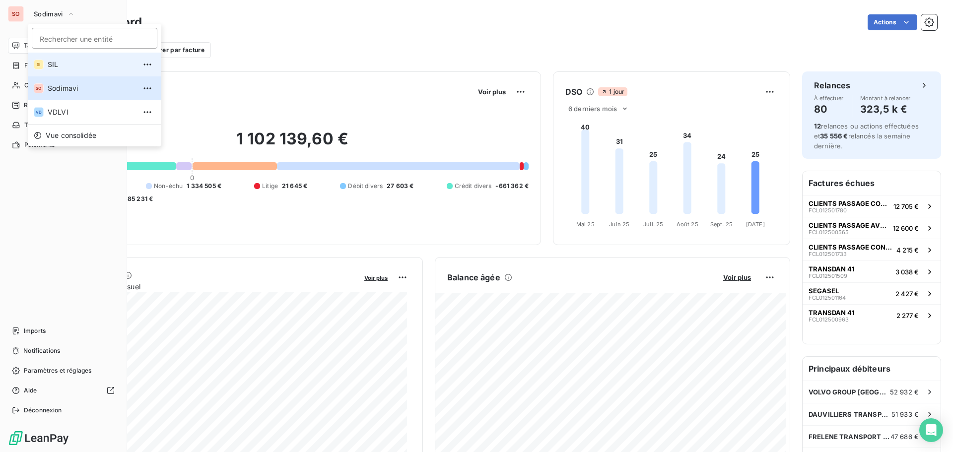
click at [51, 67] on span "SIL" at bounding box center [92, 65] width 88 height 10
